Goal: Task Accomplishment & Management: Complete application form

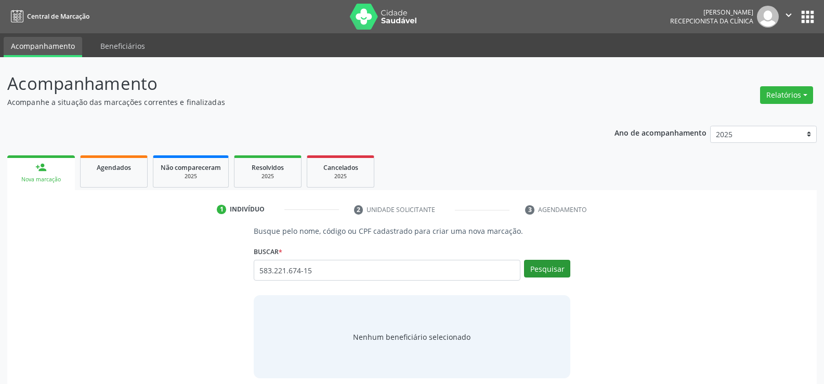
type input "583.221.674-15"
click at [543, 262] on button "Pesquisar" at bounding box center [547, 269] width 46 height 18
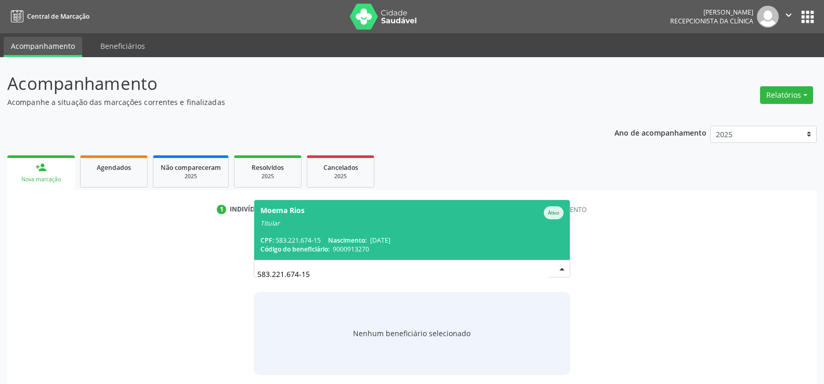
click at [350, 221] on div "Titular" at bounding box center [411, 223] width 303 height 8
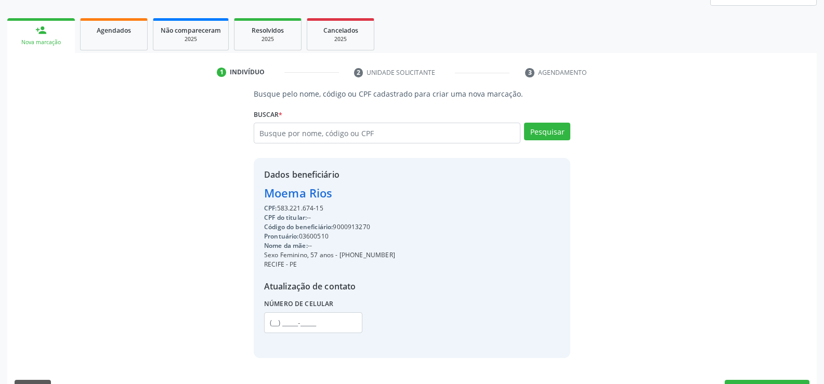
scroll to position [165, 0]
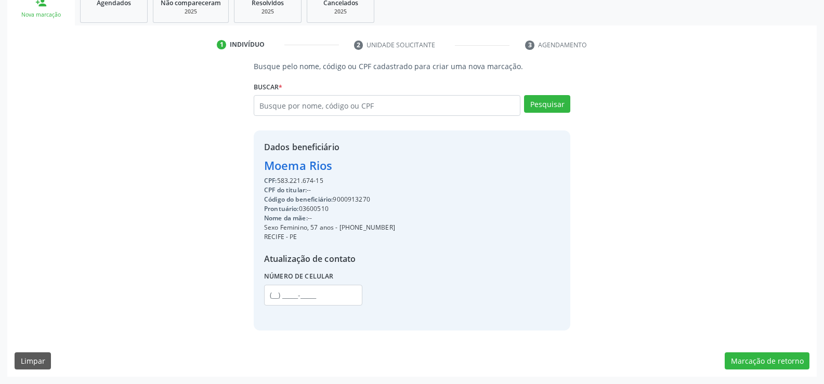
drag, startPoint x: 266, startPoint y: 166, endPoint x: 352, endPoint y: 162, distance: 85.8
click at [352, 162] on div "Moema Rios" at bounding box center [329, 165] width 131 height 17
copy div "Moema Rios"
drag, startPoint x: 352, startPoint y: 227, endPoint x: 388, endPoint y: 228, distance: 35.4
click at [388, 228] on div "Dados beneficiário Moema Rios CPF: 583.221.674-15 CPF do titular: -- Código do …" at bounding box center [412, 230] width 316 height 200
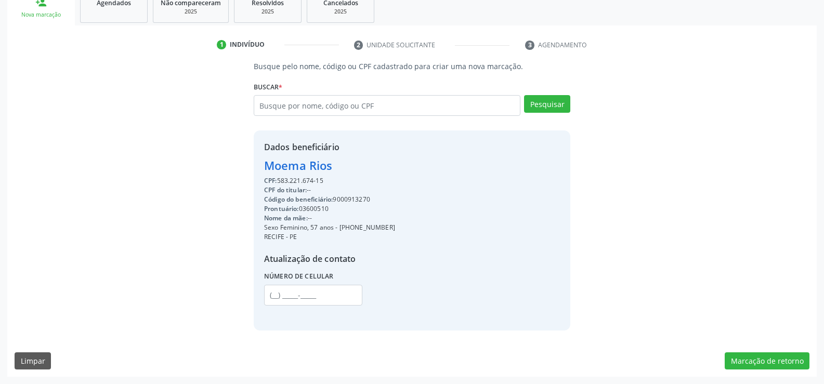
copy div "99786-5212"
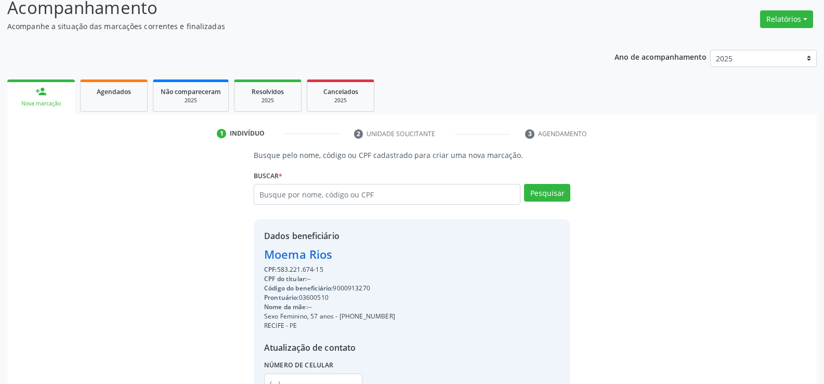
scroll to position [9, 0]
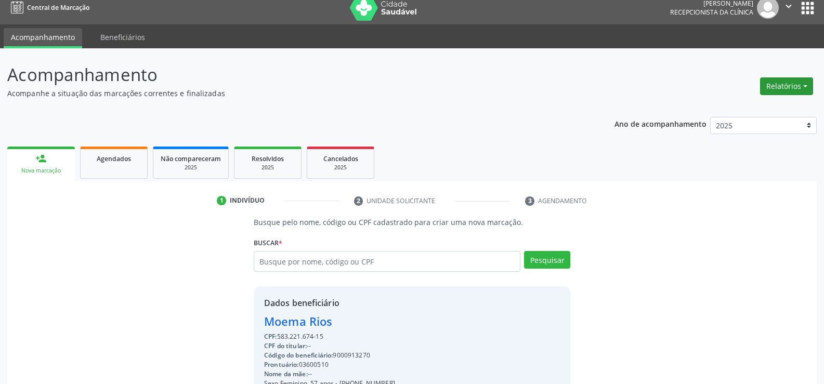
click at [788, 84] on button "Relatórios" at bounding box center [786, 86] width 53 height 18
click at [742, 111] on link "Agendamentos" at bounding box center [757, 108] width 112 height 15
select select "7"
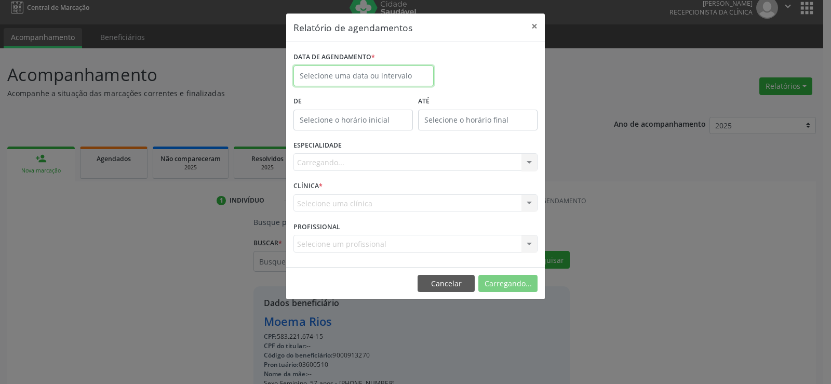
click at [379, 73] on input "text" at bounding box center [364, 75] width 140 height 21
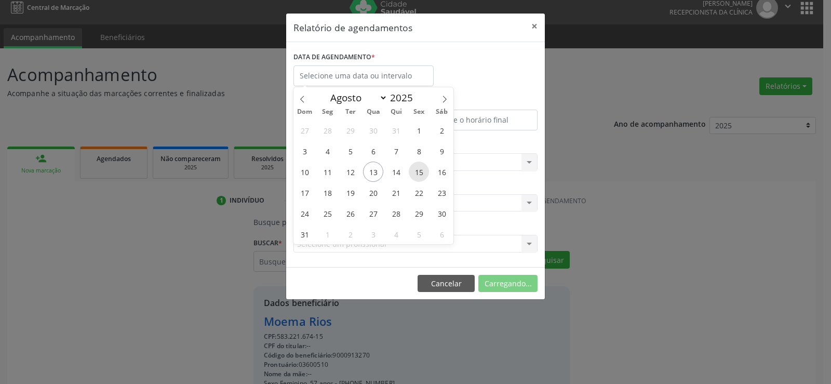
click at [421, 169] on span "15" at bounding box center [419, 172] width 20 height 20
type input "[DATE]"
click at [421, 169] on span "15" at bounding box center [419, 172] width 20 height 20
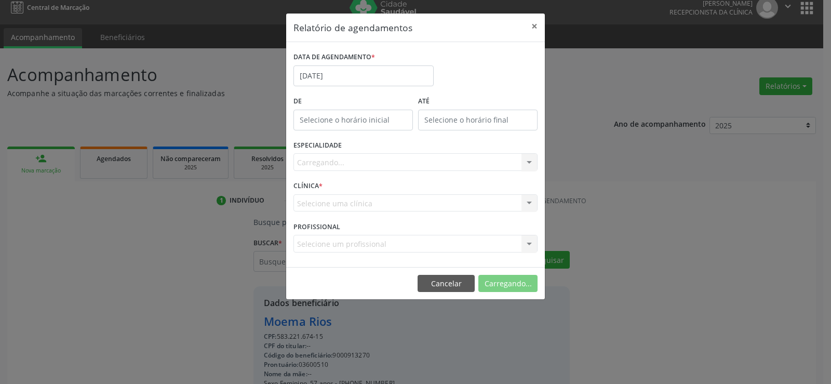
click at [421, 169] on div "Carregando... Todas as especialidades Alergologia Angiologia Arritmologia Cardi…" at bounding box center [416, 162] width 244 height 18
click at [415, 167] on div "Seleciona uma especialidade" at bounding box center [416, 162] width 244 height 18
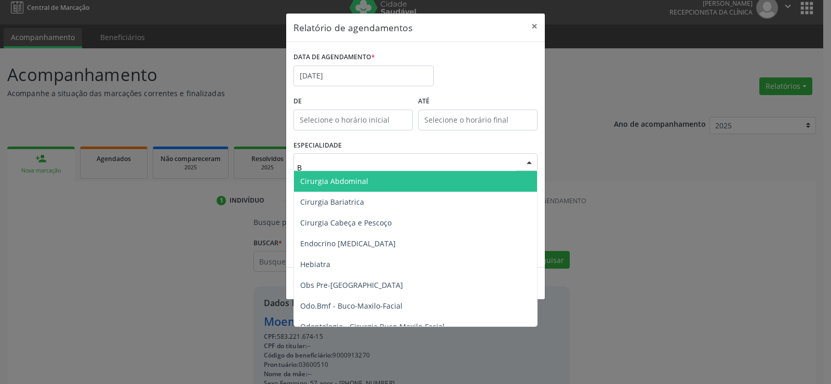
type input "BU"
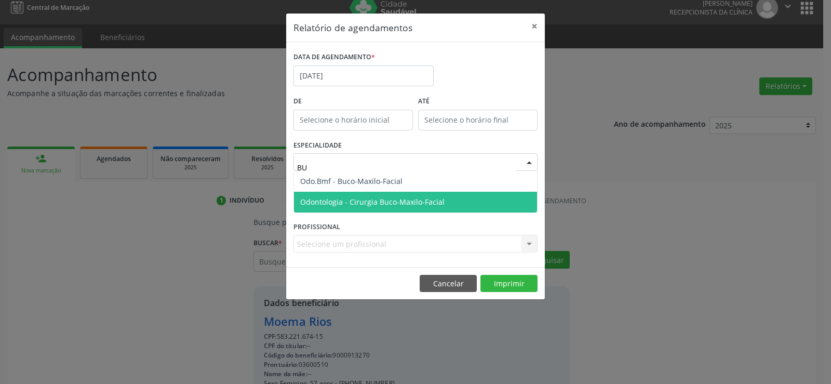
click at [388, 198] on span "Odontologia - Cirurgia Buco-Maxilo-Facial" at bounding box center [372, 202] width 144 height 10
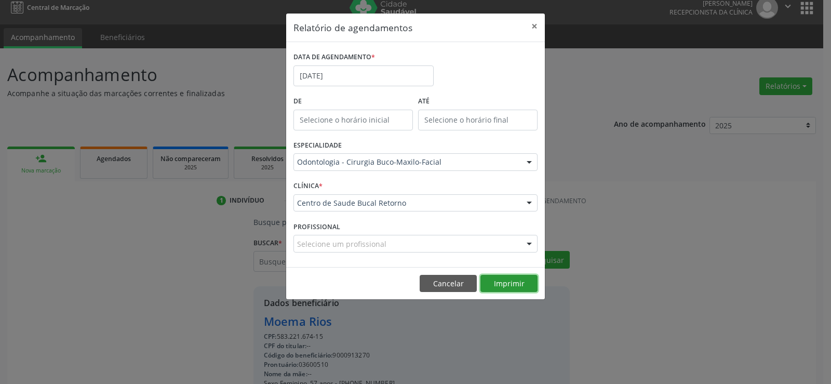
click at [525, 288] on button "Imprimir" at bounding box center [509, 284] width 57 height 18
click at [537, 22] on button "×" at bounding box center [534, 26] width 21 height 25
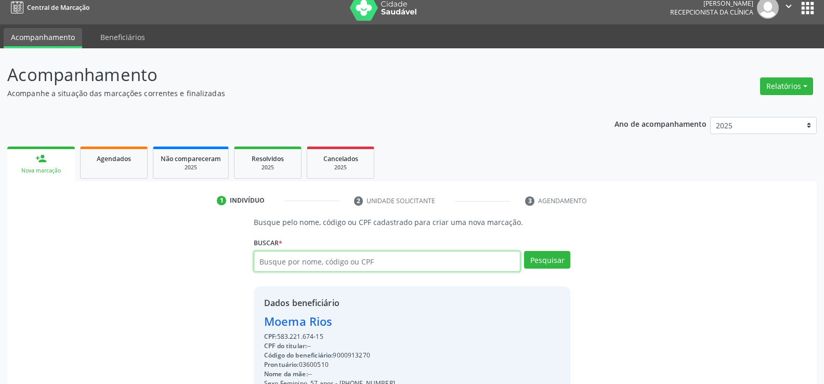
click at [342, 260] on input "text" at bounding box center [387, 261] width 267 height 21
click at [320, 264] on input "text" at bounding box center [387, 261] width 267 height 21
click at [280, 256] on input "text" at bounding box center [387, 261] width 267 height 21
type input "35000414420"
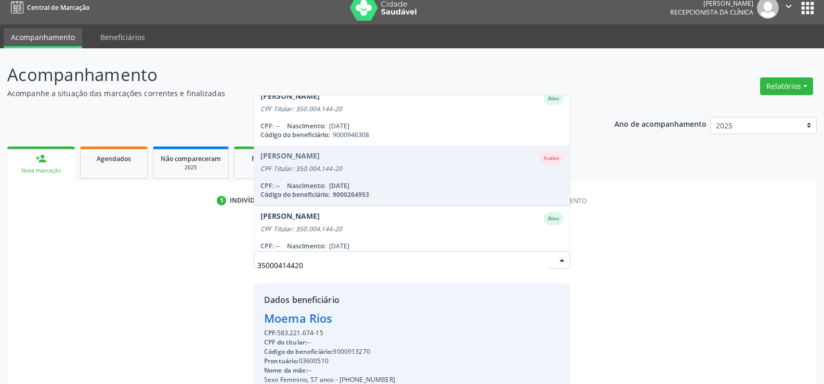
scroll to position [260, 0]
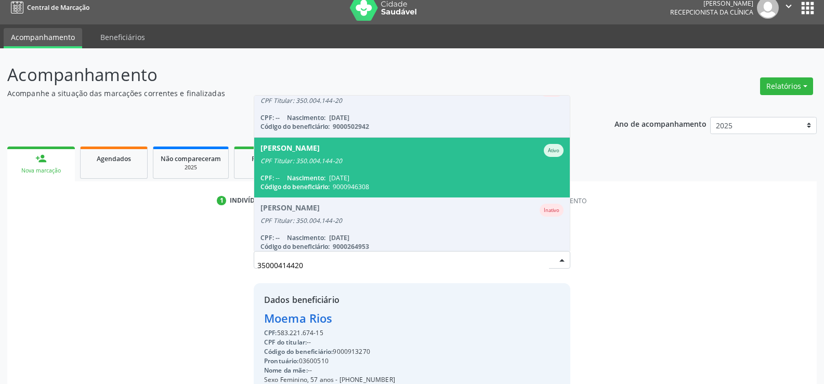
click at [355, 165] on span "[PERSON_NAME] CPF Titular: 350.004.144-20 CPF: -- Nascimento: [DATE] Código do …" at bounding box center [411, 168] width 315 height 60
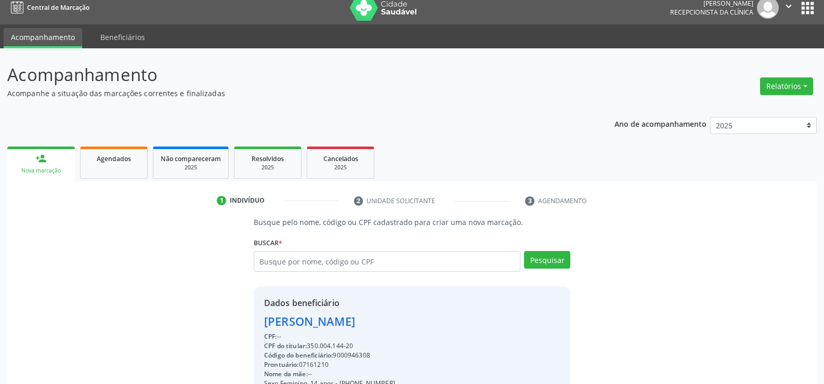
drag, startPoint x: 264, startPoint y: 323, endPoint x: 497, endPoint y: 325, distance: 233.3
click at [497, 325] on div "Dados beneficiário [PERSON_NAME] CPF: -- CPF do titular: 350.004.144-20 Código …" at bounding box center [412, 386] width 316 height 200
copy div "[PERSON_NAME]"
drag, startPoint x: 94, startPoint y: 156, endPoint x: 271, endPoint y: 172, distance: 177.9
click at [94, 156] on div "Agendados" at bounding box center [114, 158] width 52 height 11
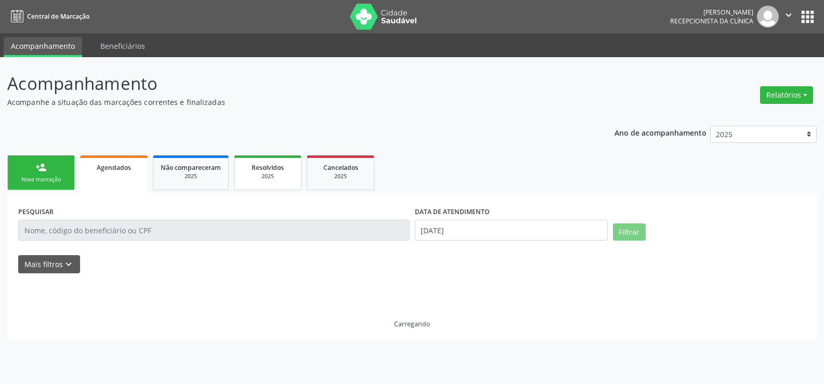
scroll to position [0, 0]
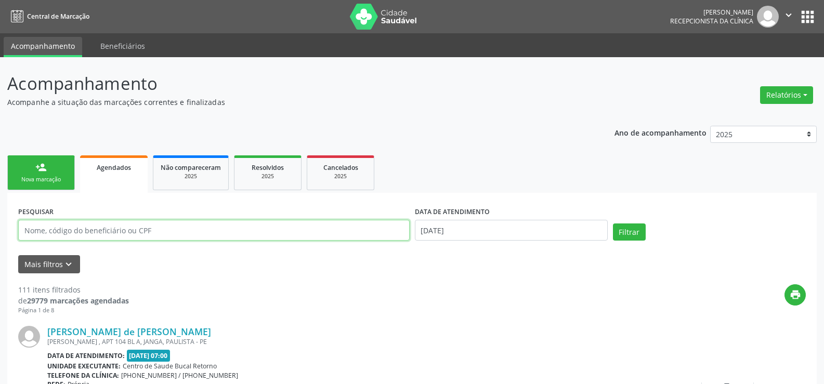
click at [69, 232] on input "text" at bounding box center [213, 230] width 391 height 21
paste input "[PERSON_NAME]"
type input "[PERSON_NAME]"
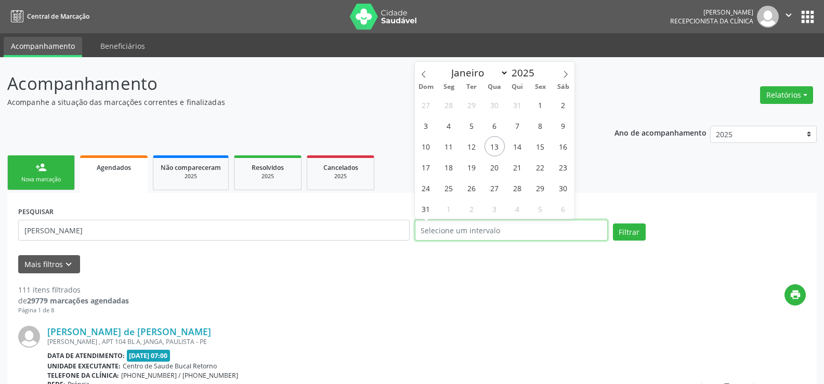
click at [613, 223] on button "Filtrar" at bounding box center [629, 232] width 33 height 18
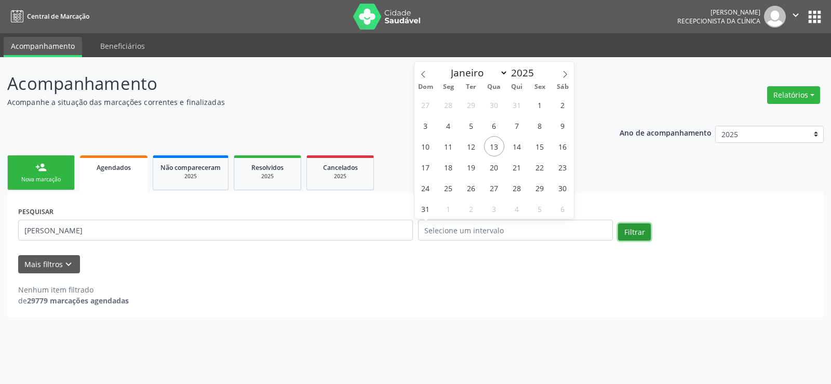
click at [638, 232] on button "Filtrar" at bounding box center [634, 232] width 33 height 18
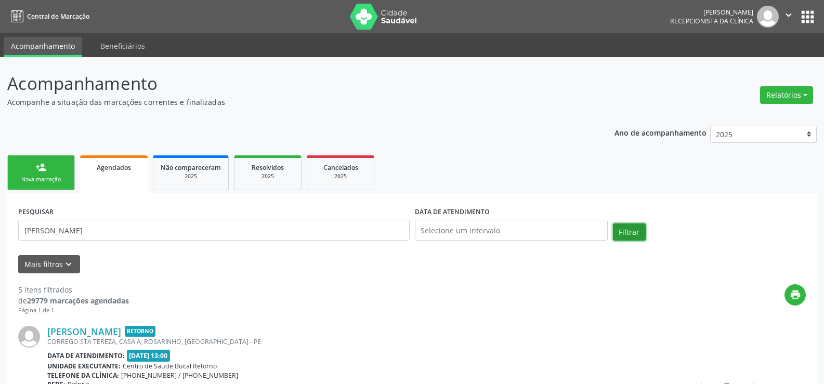
click at [638, 232] on button "Filtrar" at bounding box center [629, 232] width 33 height 18
click at [60, 175] on link "person_add Nova marcação" at bounding box center [41, 172] width 68 height 35
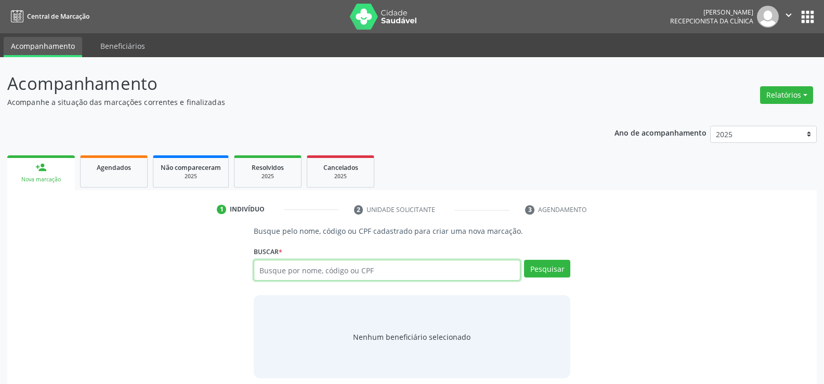
click at [334, 271] on input "text" at bounding box center [387, 270] width 267 height 21
type input "19456417468"
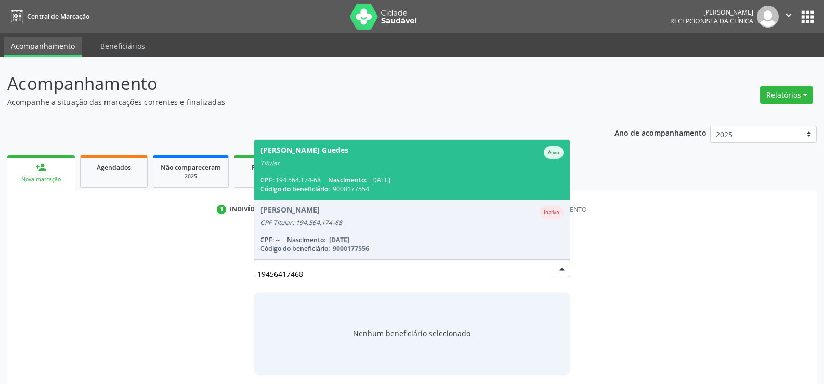
click at [329, 156] on div "[PERSON_NAME] Guedes Ativo" at bounding box center [411, 152] width 303 height 13
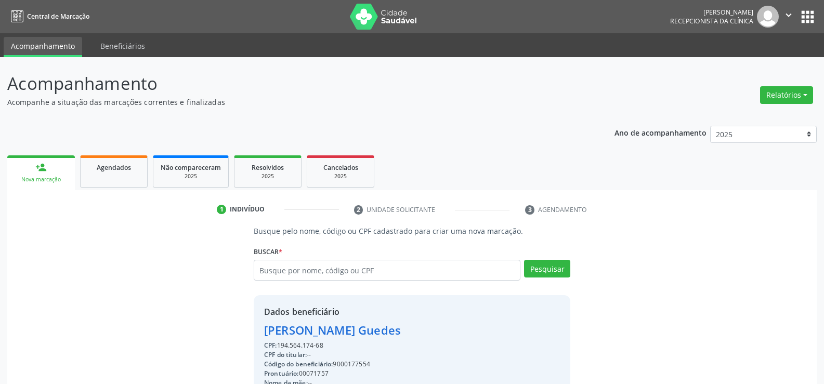
drag, startPoint x: 266, startPoint y: 333, endPoint x: 461, endPoint y: 318, distance: 195.4
click at [334, 335] on div "[PERSON_NAME] Guedes" at bounding box center [363, 330] width 198 height 17
drag, startPoint x: 265, startPoint y: 329, endPoint x: 423, endPoint y: 329, distance: 157.9
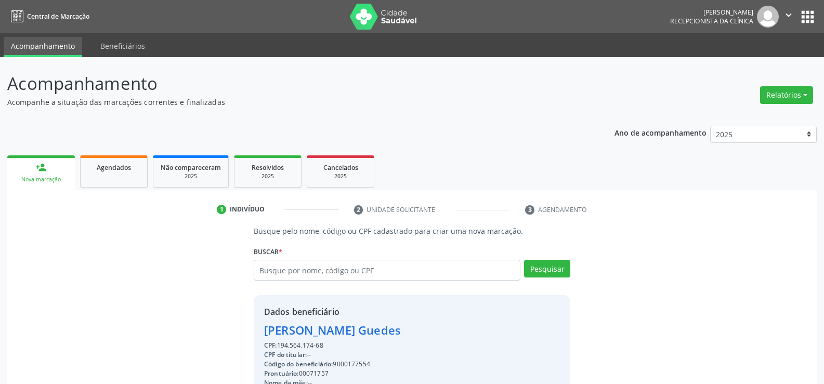
click at [423, 329] on div "[PERSON_NAME] Guedes" at bounding box center [363, 330] width 198 height 17
copy div "[PERSON_NAME] Guedes"
click at [102, 171] on span "Agendados" at bounding box center [114, 167] width 34 height 9
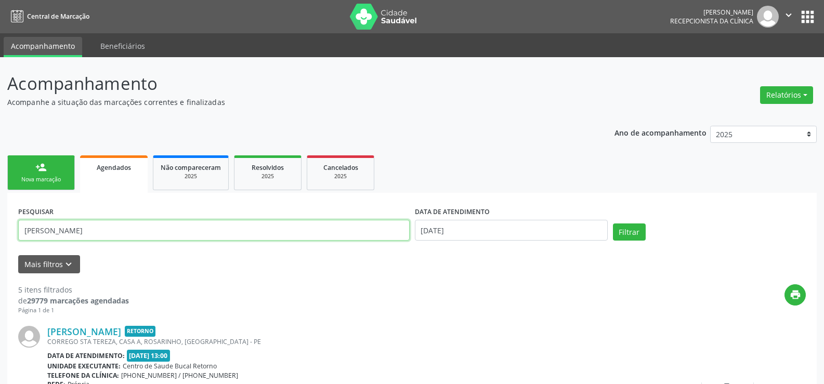
click at [69, 230] on input "[PERSON_NAME]" at bounding box center [213, 230] width 391 height 21
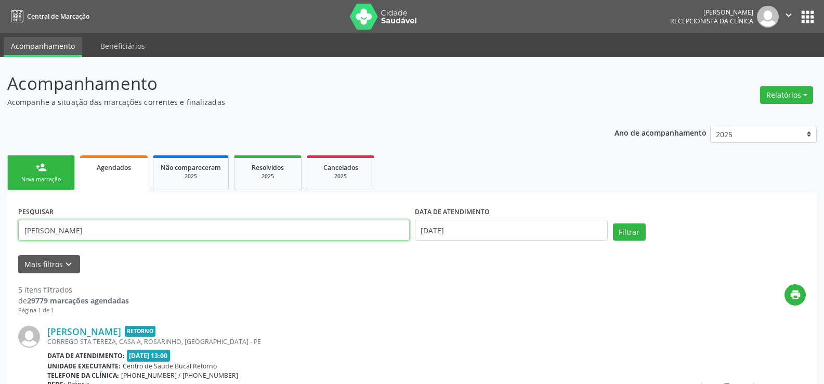
paste input "[PERSON_NAME] Guedes"
type input "[PERSON_NAME] Guedes"
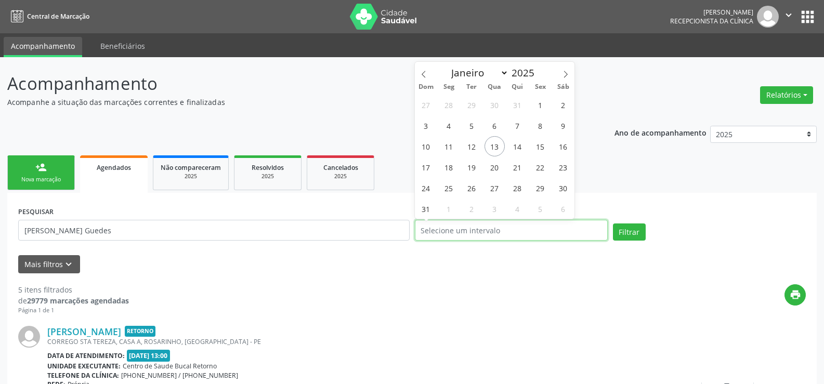
click at [613, 223] on button "Filtrar" at bounding box center [629, 232] width 33 height 18
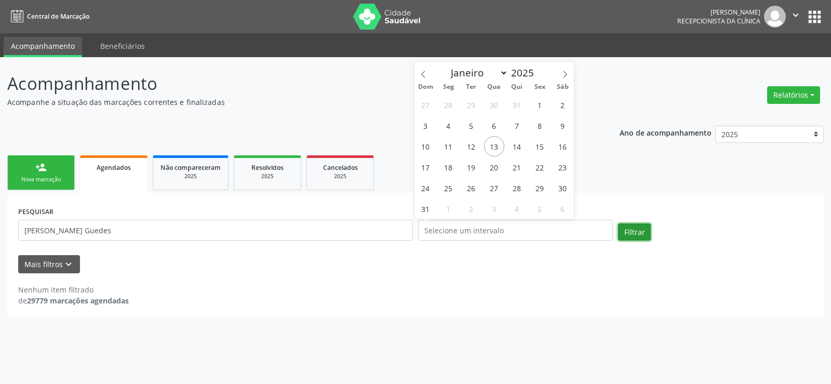
click at [634, 232] on button "Filtrar" at bounding box center [634, 232] width 33 height 18
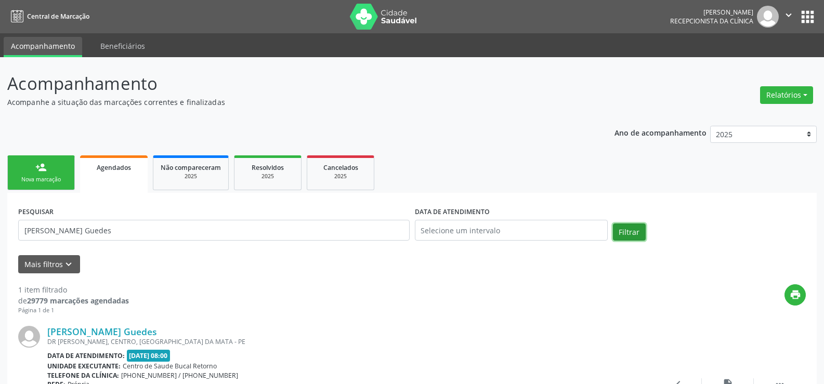
click at [634, 232] on button "Filtrar" at bounding box center [629, 232] width 33 height 18
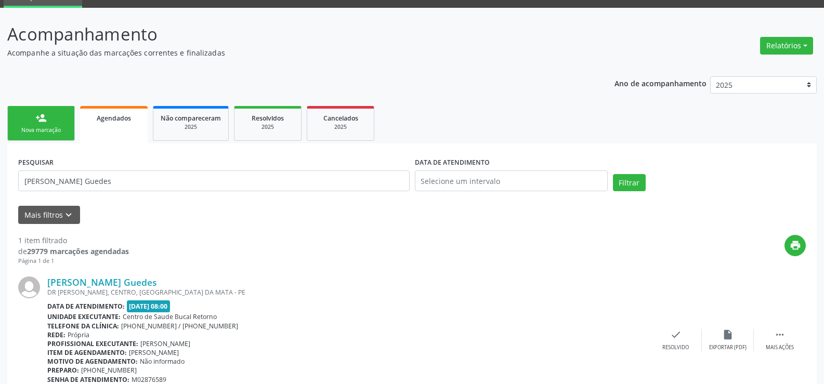
scroll to position [98, 0]
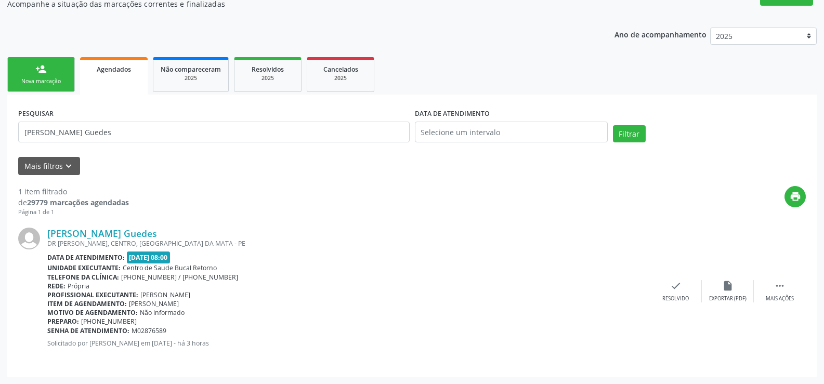
click at [58, 69] on link "person_add Nova marcação" at bounding box center [41, 74] width 68 height 35
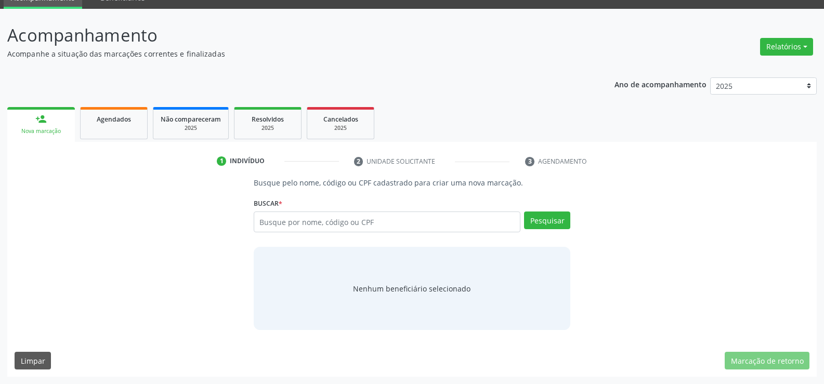
scroll to position [48, 0]
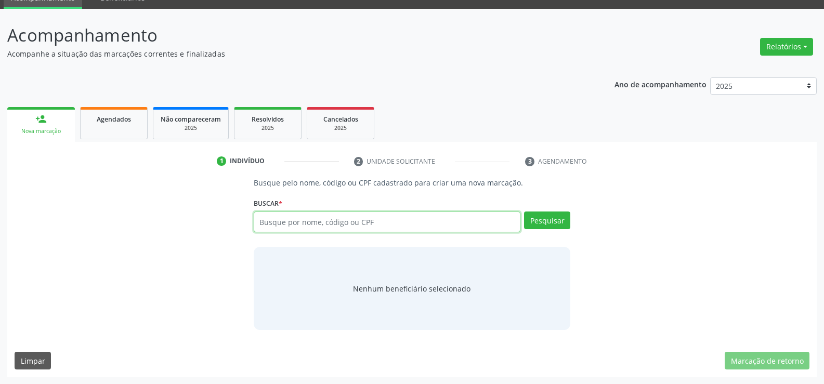
click at [295, 227] on input "text" at bounding box center [387, 221] width 267 height 21
paste input "342.657.244-34"
type input "342.657.244-34"
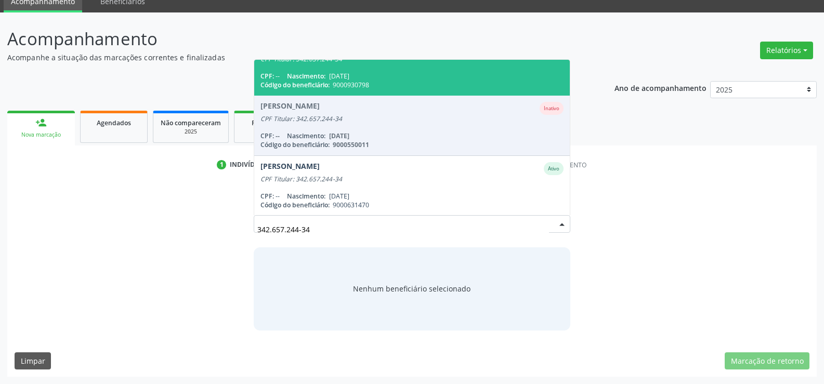
scroll to position [85, 0]
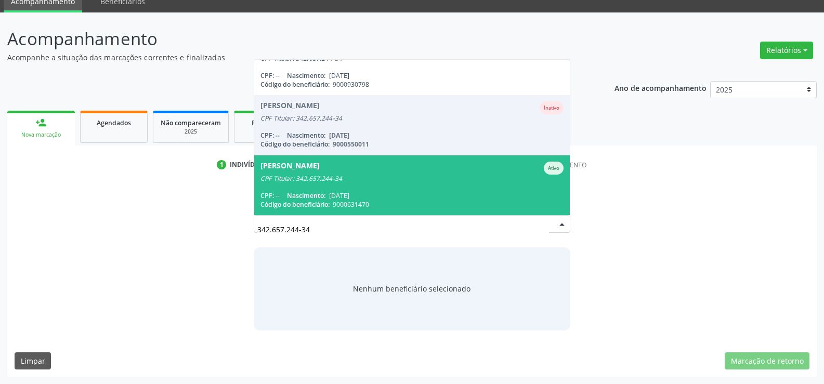
click at [348, 183] on span "[PERSON_NAME] CPF Titular: 342.657.244-34 CPF: -- Nascimento: [DATE] Código do …" at bounding box center [411, 185] width 315 height 60
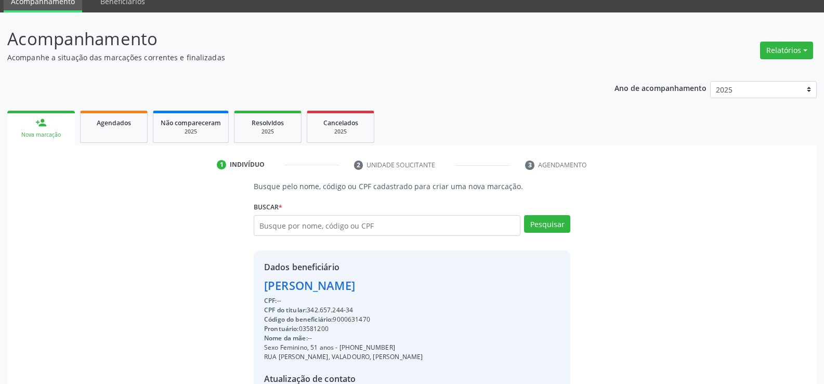
drag, startPoint x: 265, startPoint y: 285, endPoint x: 418, endPoint y: 286, distance: 152.2
click at [418, 286] on div "[PERSON_NAME]" at bounding box center [343, 285] width 158 height 17
copy div "[PERSON_NAME]"
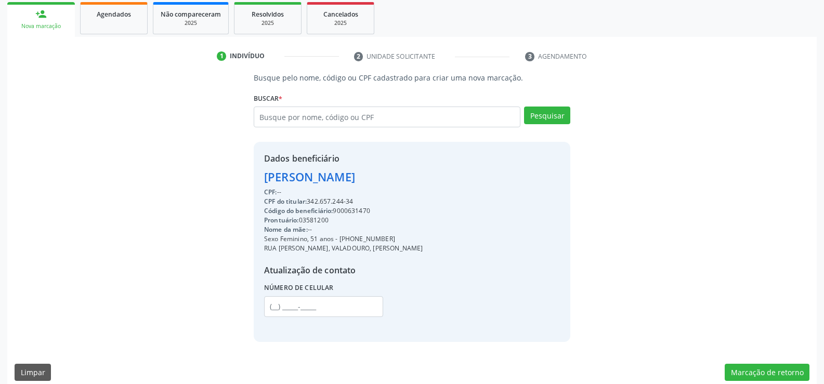
scroll to position [165, 0]
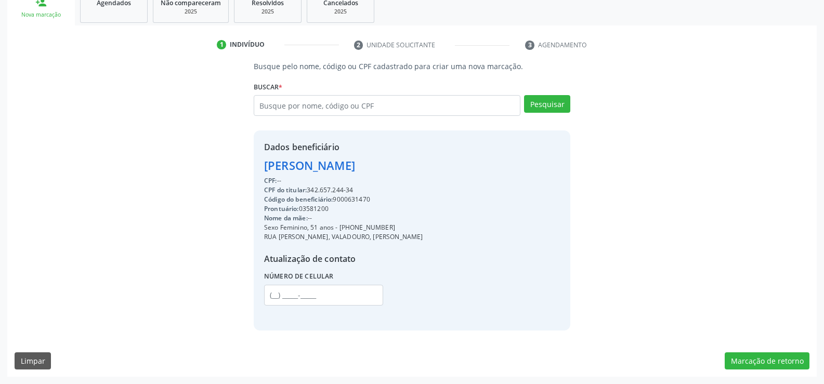
drag, startPoint x: 352, startPoint y: 225, endPoint x: 432, endPoint y: 228, distance: 80.1
click at [422, 228] on div "Sexo Feminino, 51 anos - [PHONE_NUMBER]" at bounding box center [343, 227] width 158 height 9
copy div "98840-1139"
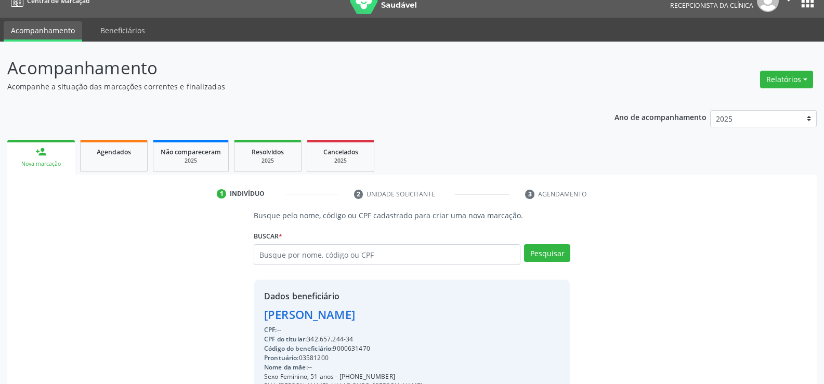
scroll to position [9, 0]
